Goal: Transaction & Acquisition: Purchase product/service

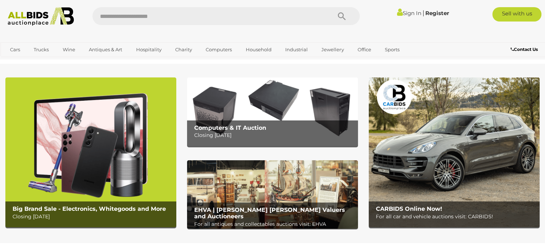
click at [413, 14] on link "Sign In" at bounding box center [409, 13] width 24 height 7
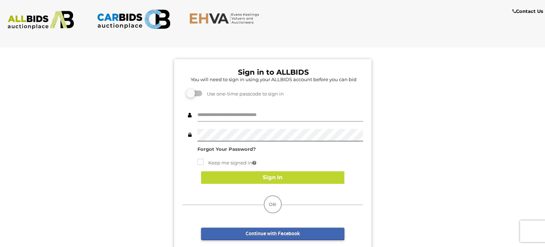
click at [246, 110] on input "text" at bounding box center [280, 115] width 166 height 13
type input "**********"
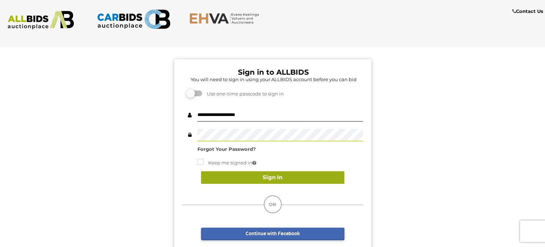
click at [291, 180] on button "Sign In" at bounding box center [272, 177] width 143 height 13
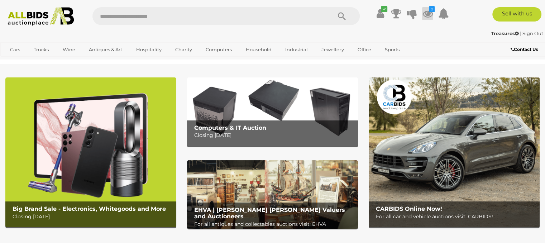
click at [428, 15] on icon at bounding box center [427, 13] width 11 height 13
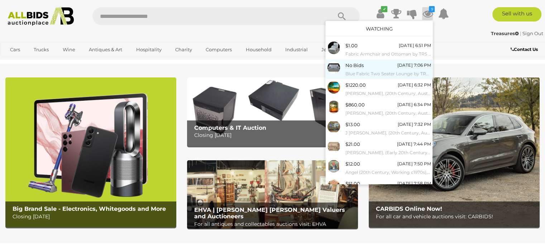
click at [358, 67] on span "No Bids" at bounding box center [354, 65] width 18 height 6
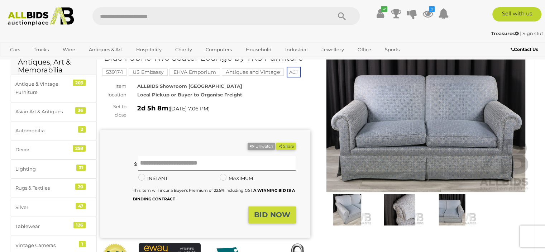
scroll to position [59, 0]
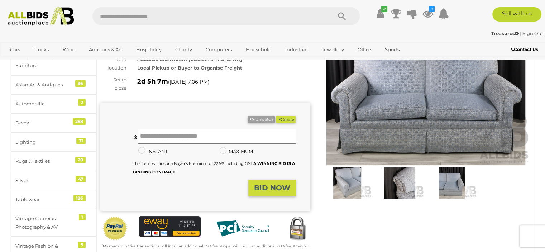
click at [155, 185] on div "BID NOW" at bounding box center [198, 188] width 196 height 17
click at [268, 186] on strong "BID NOW" at bounding box center [272, 188] width 36 height 9
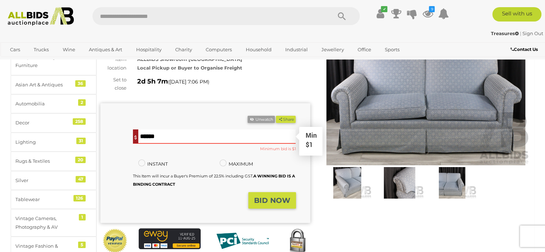
click at [152, 140] on input "text" at bounding box center [217, 136] width 158 height 14
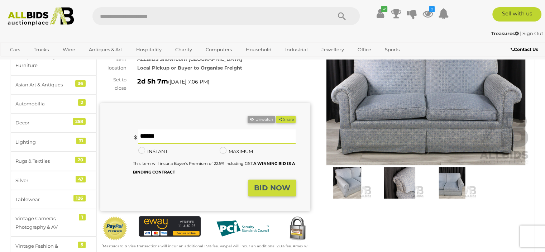
type input "**"
click at [263, 186] on strong "BID NOW" at bounding box center [272, 188] width 36 height 9
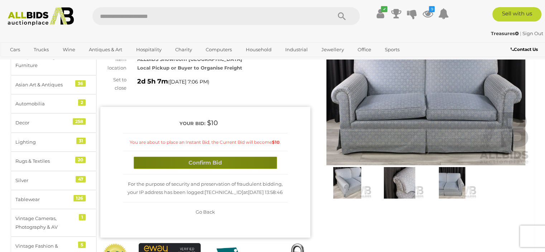
click at [219, 162] on button "Confirm Bid" at bounding box center [205, 163] width 143 height 13
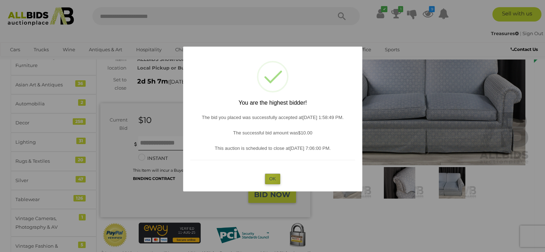
click at [271, 177] on button "OK" at bounding box center [272, 178] width 15 height 10
